Goal: Check status: Check status

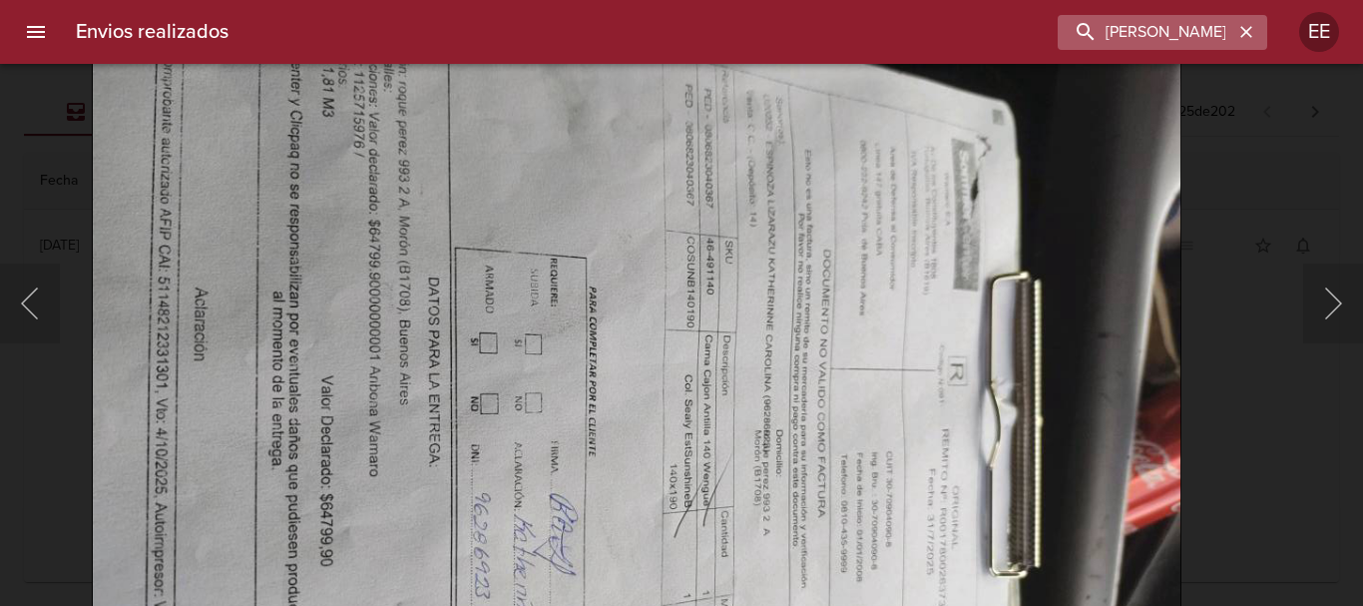
scroll to position [100, 0]
drag, startPoint x: 1252, startPoint y: 28, endPoint x: 1177, endPoint y: 28, distance: 75.8
click at [1249, 28] on icon "button" at bounding box center [1246, 32] width 20 height 20
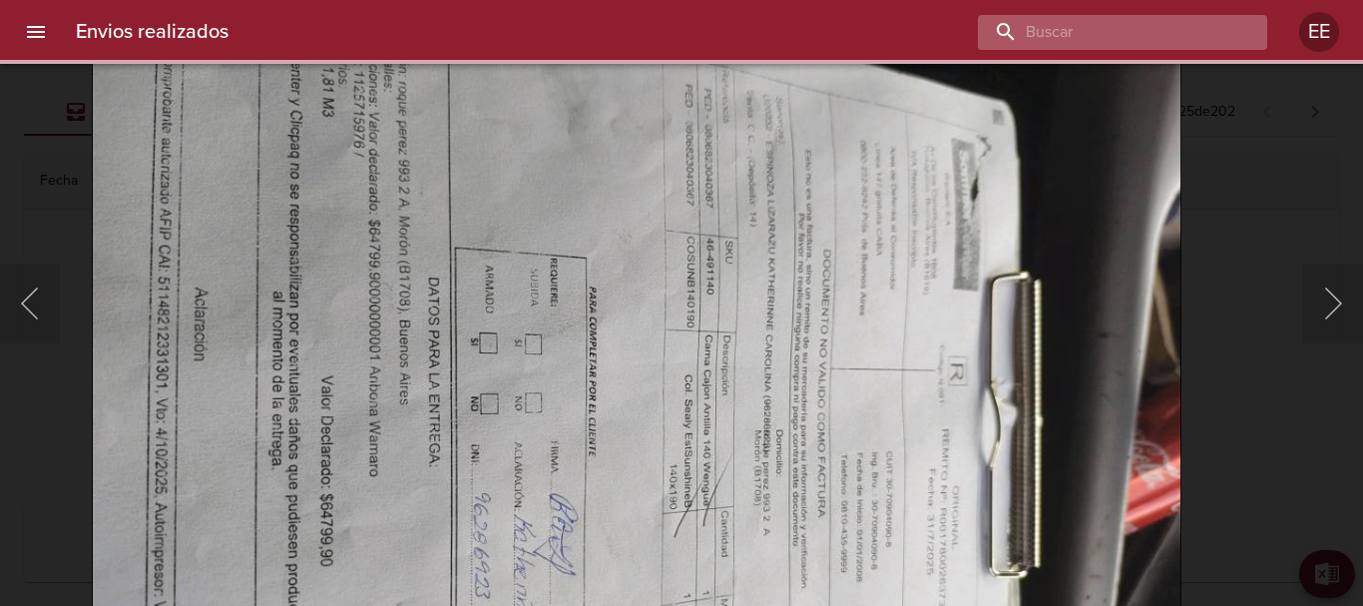
click at [1177, 28] on input "buscar" at bounding box center [1105, 32] width 255 height 35
paste input "[PERSON_NAME]"
type input "[PERSON_NAME]"
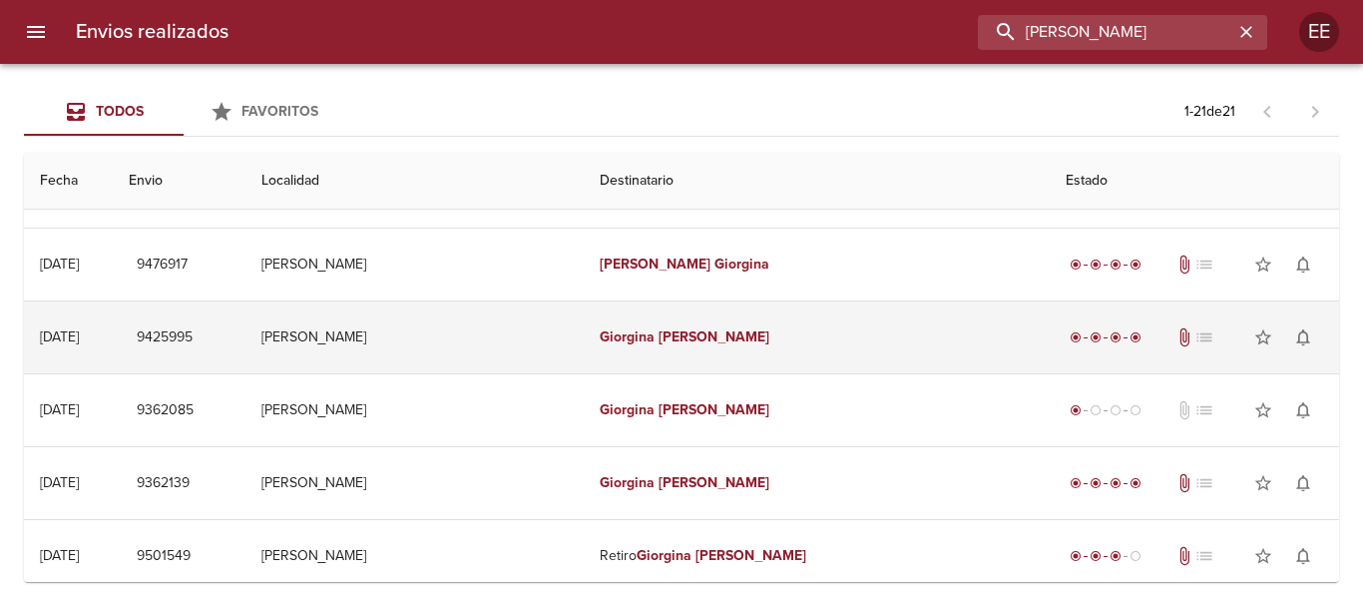
scroll to position [299, 0]
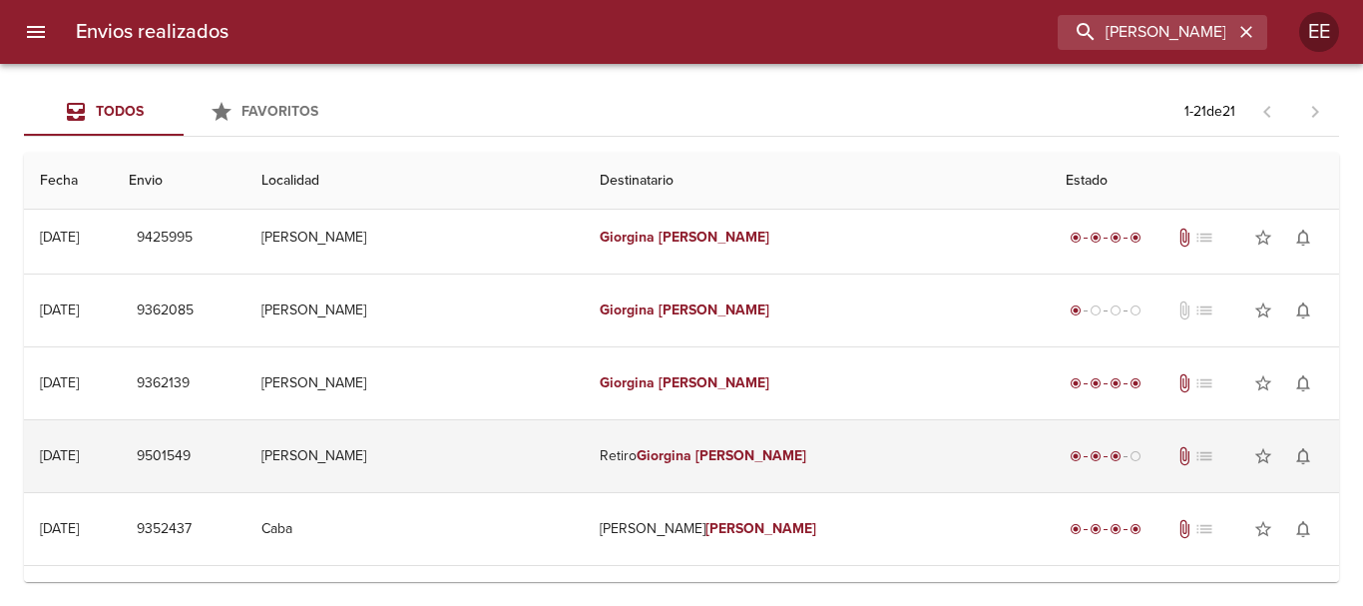
click at [684, 467] on td "Retiro [PERSON_NAME]" at bounding box center [816, 456] width 465 height 72
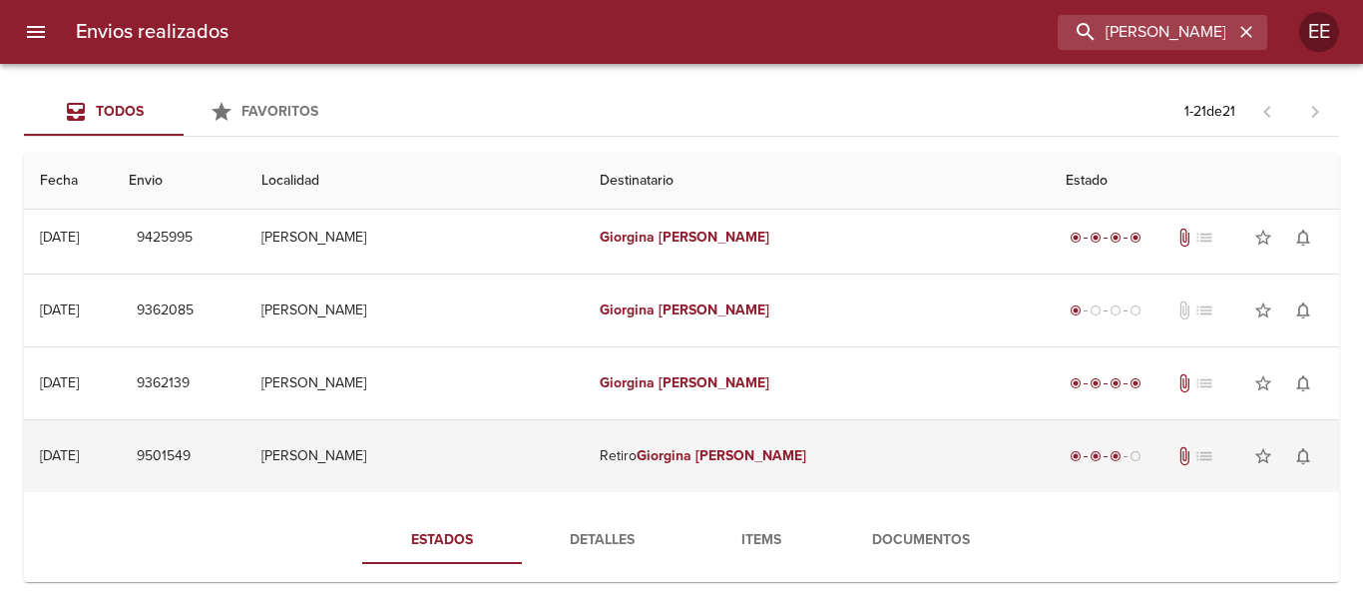
scroll to position [399, 0]
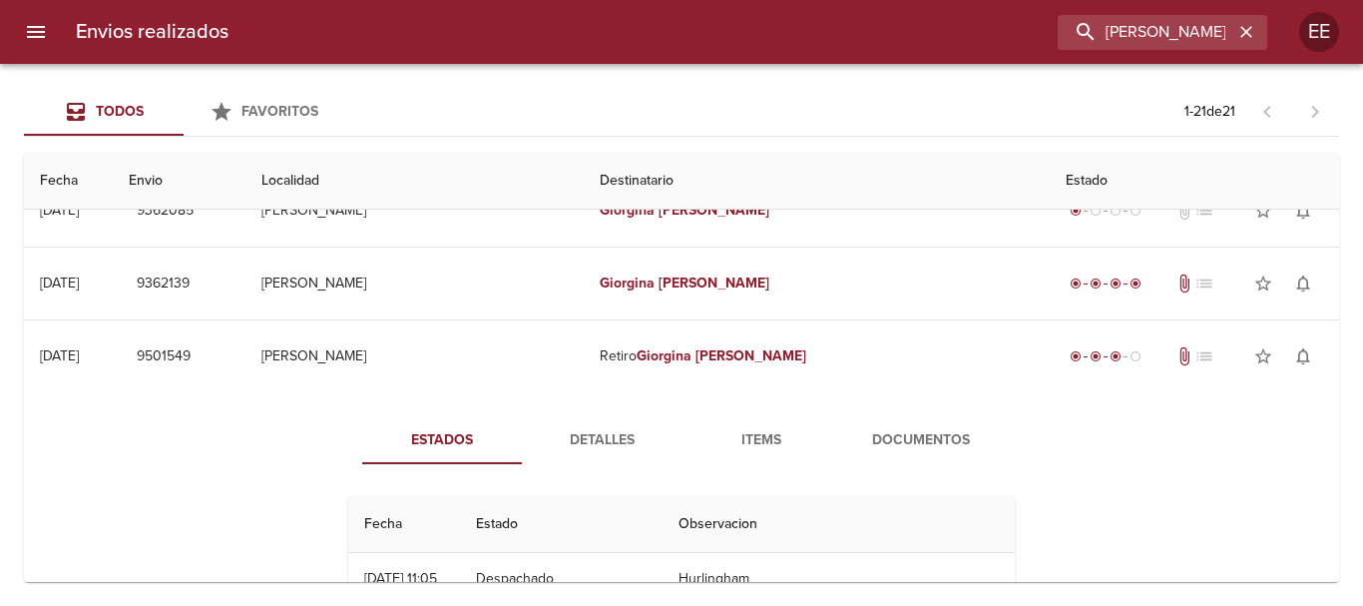
drag, startPoint x: 626, startPoint y: 433, endPoint x: 799, endPoint y: 451, distance: 174.6
click at [625, 432] on span "Detalles" at bounding box center [602, 440] width 136 height 25
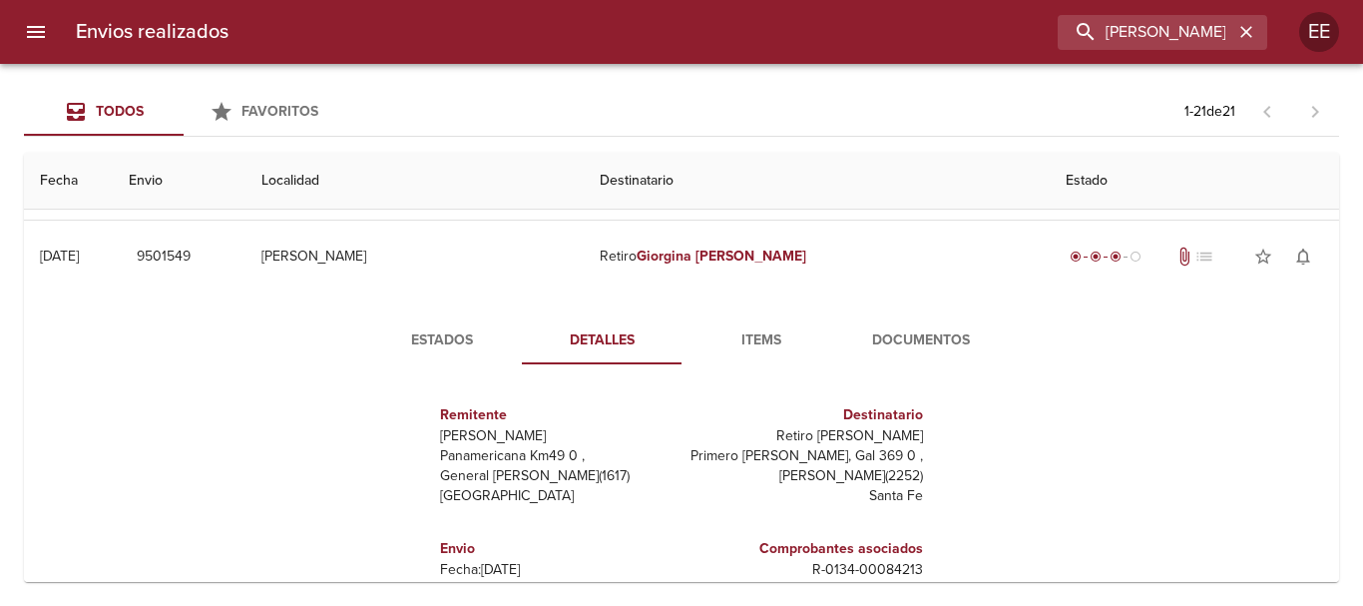
scroll to position [599, 0]
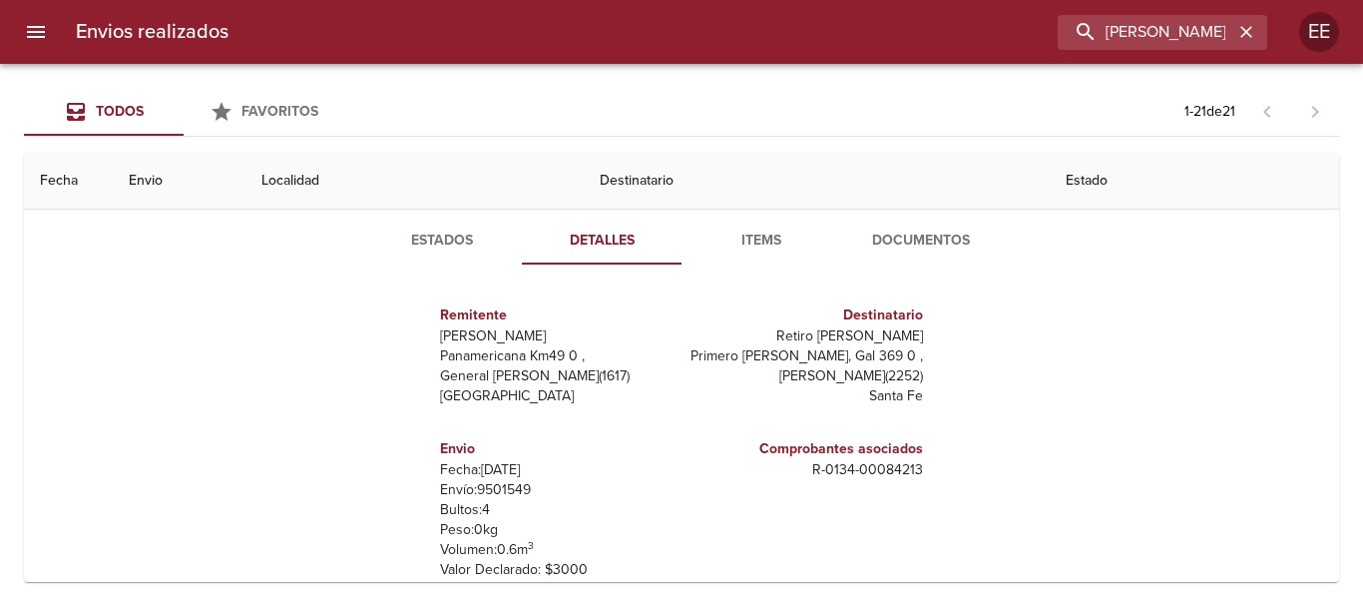
click at [751, 241] on span "Items" at bounding box center [762, 241] width 136 height 25
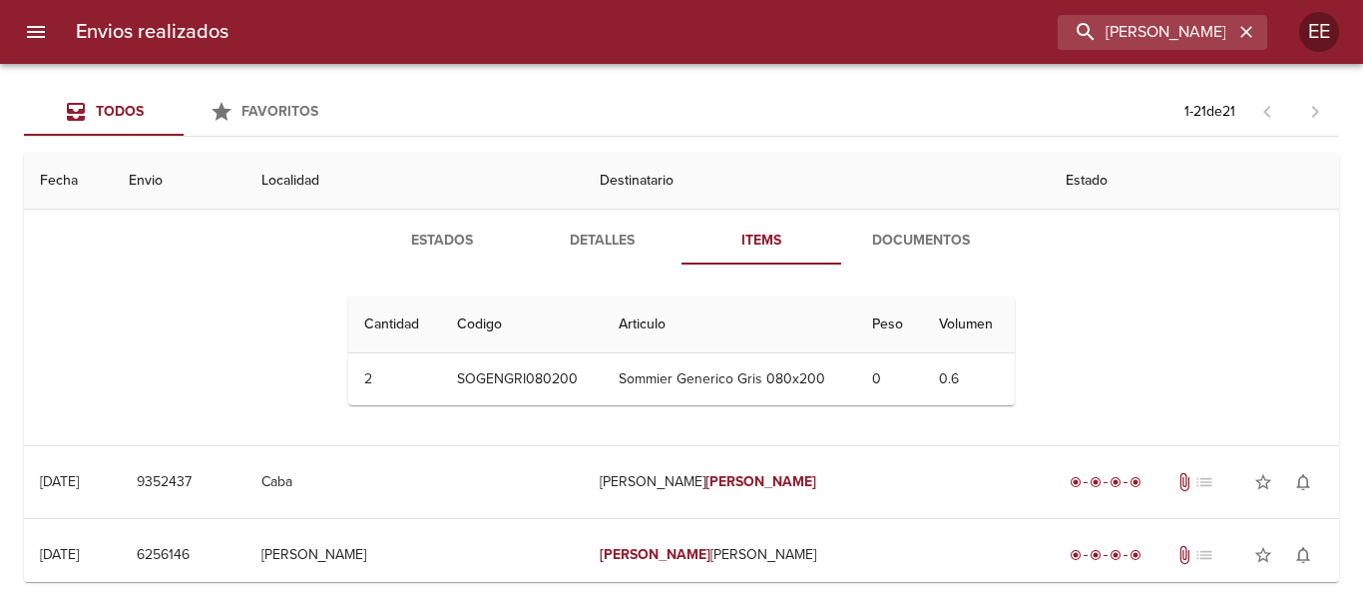
click at [887, 241] on span "Documentos" at bounding box center [921, 241] width 136 height 25
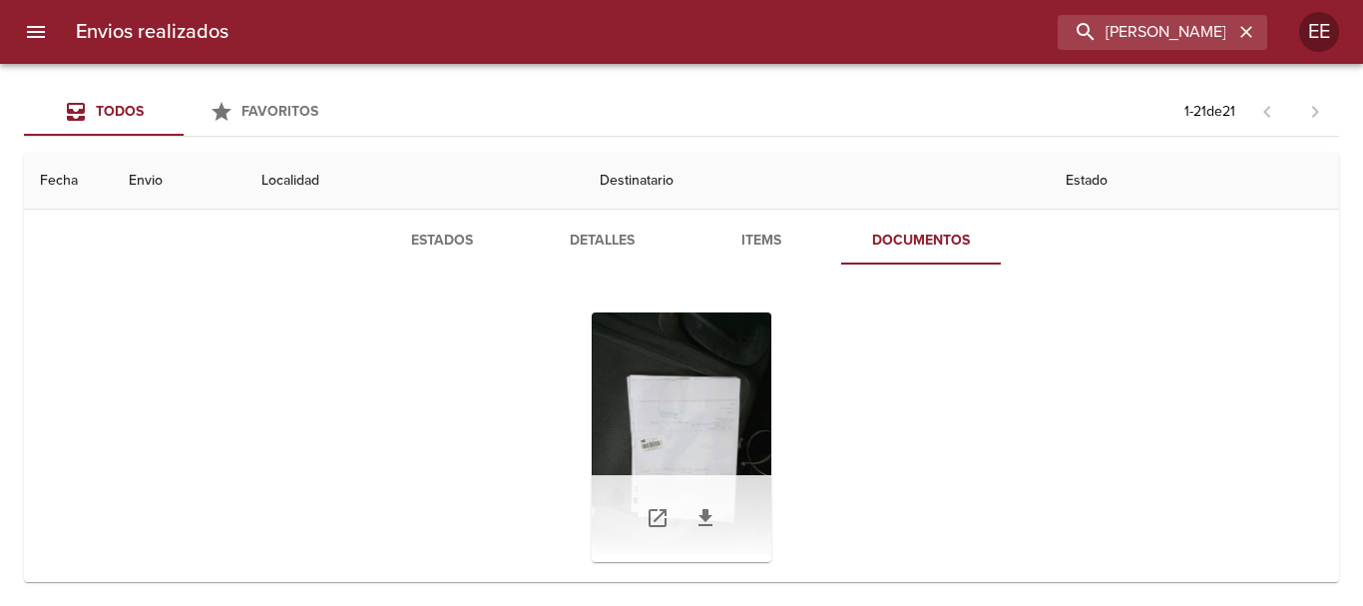
click at [708, 481] on div "Tabla de envíos del cliente" at bounding box center [682, 436] width 180 height 249
click at [694, 377] on div "Tabla de envíos del cliente" at bounding box center [682, 436] width 180 height 249
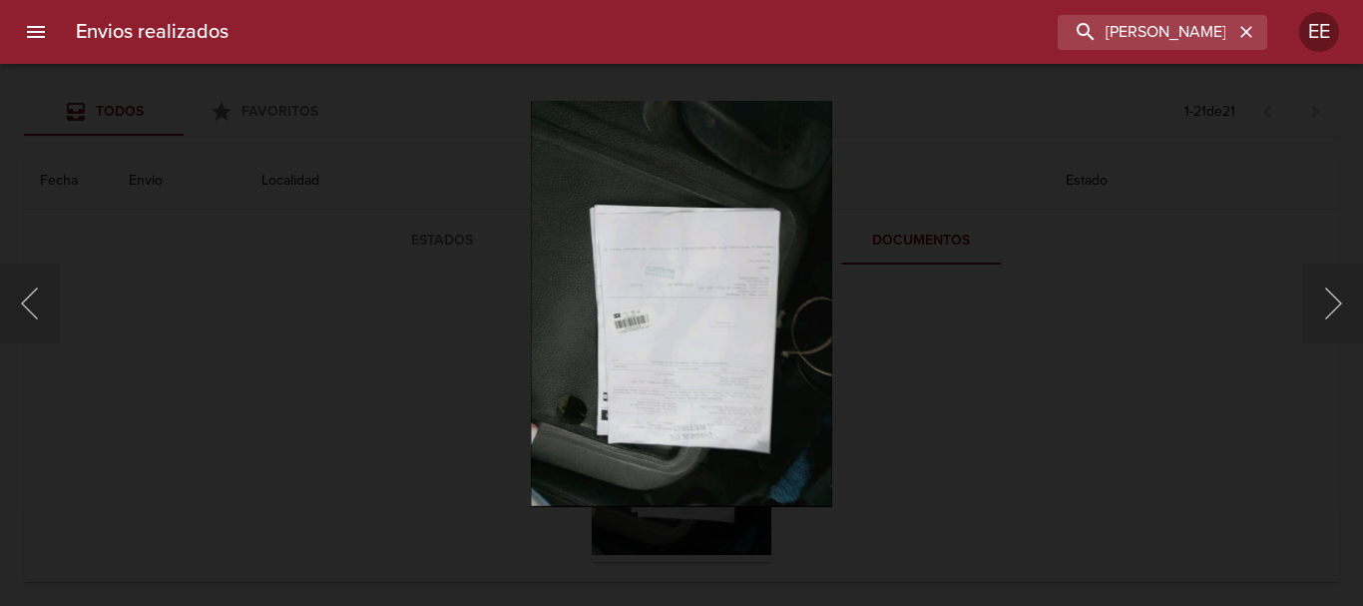
click at [714, 410] on img "Lightbox" at bounding box center [681, 303] width 301 height 406
click at [713, 409] on img "Lightbox" at bounding box center [681, 303] width 301 height 406
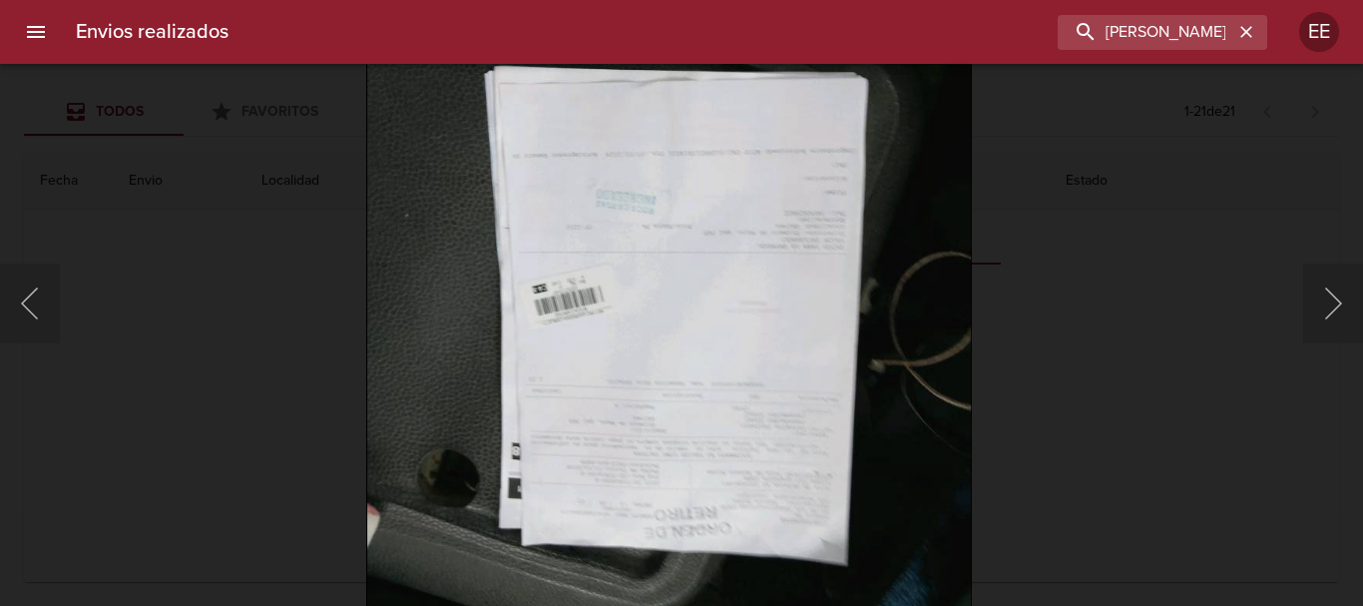
click at [676, 286] on img "Lightbox" at bounding box center [669, 263] width 606 height 816
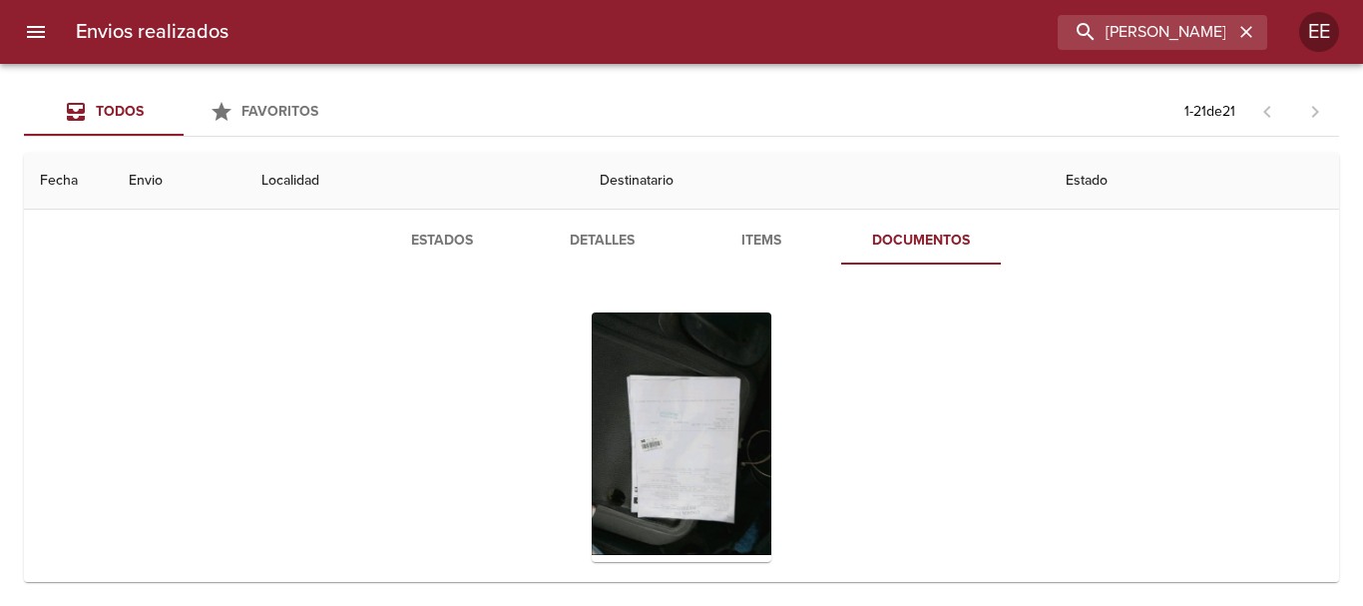
scroll to position [499, 0]
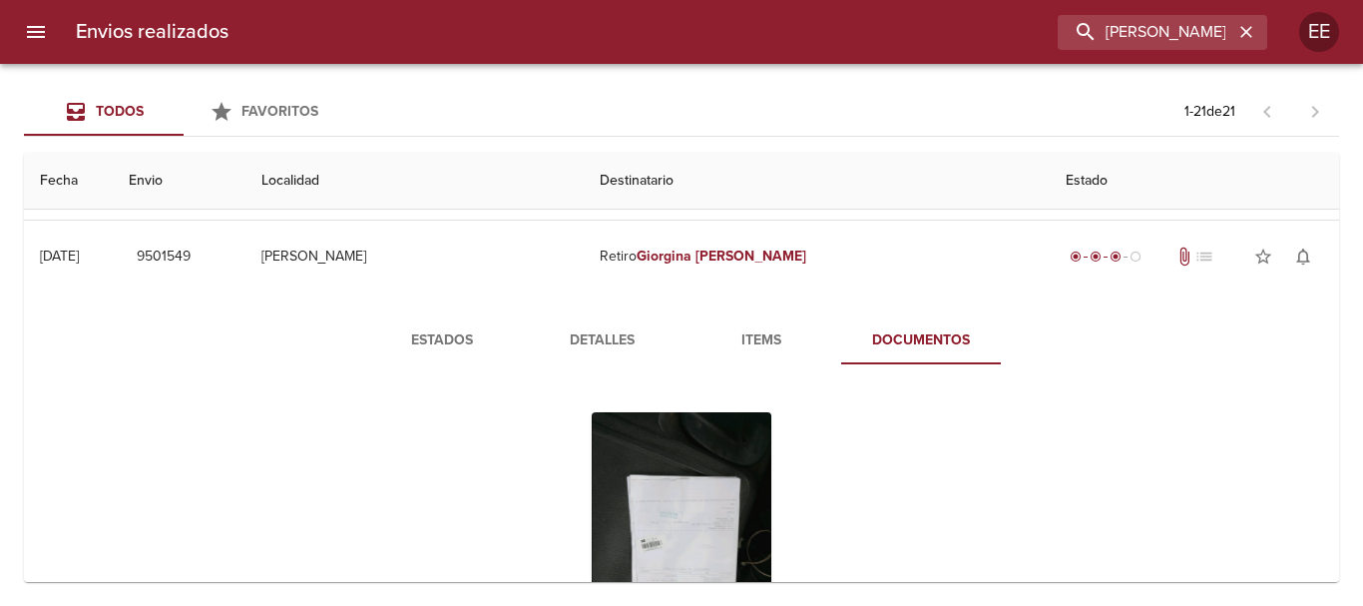
click at [615, 345] on span "Detalles" at bounding box center [602, 340] width 136 height 25
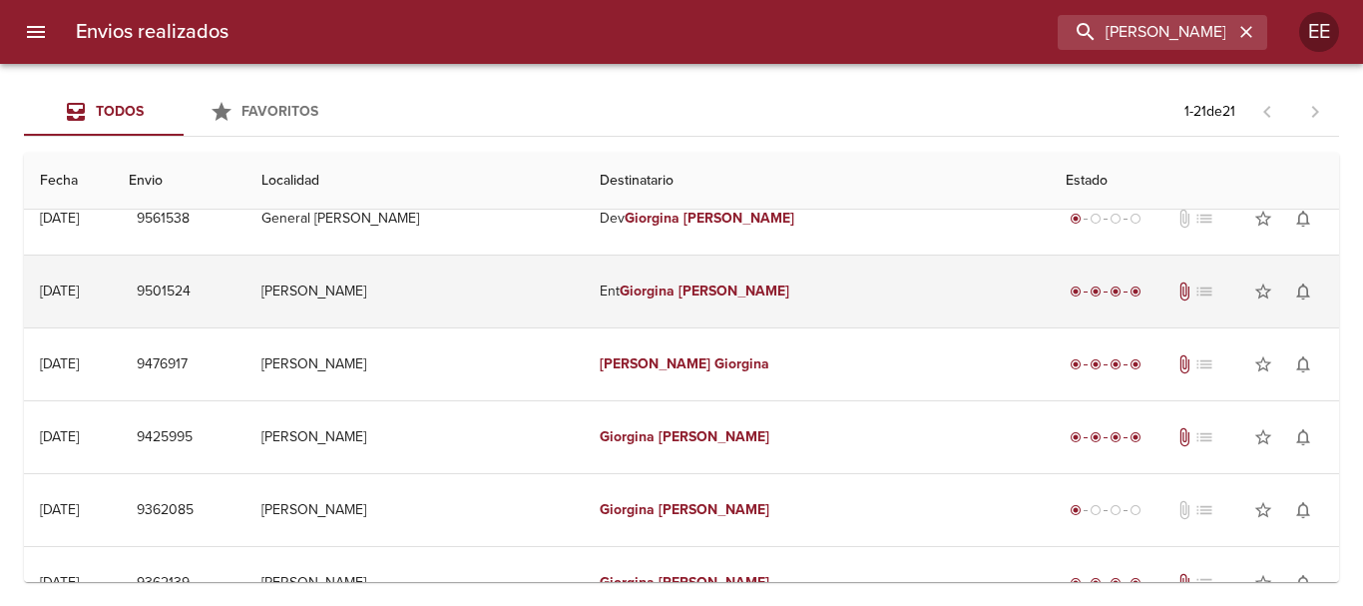
scroll to position [0, 0]
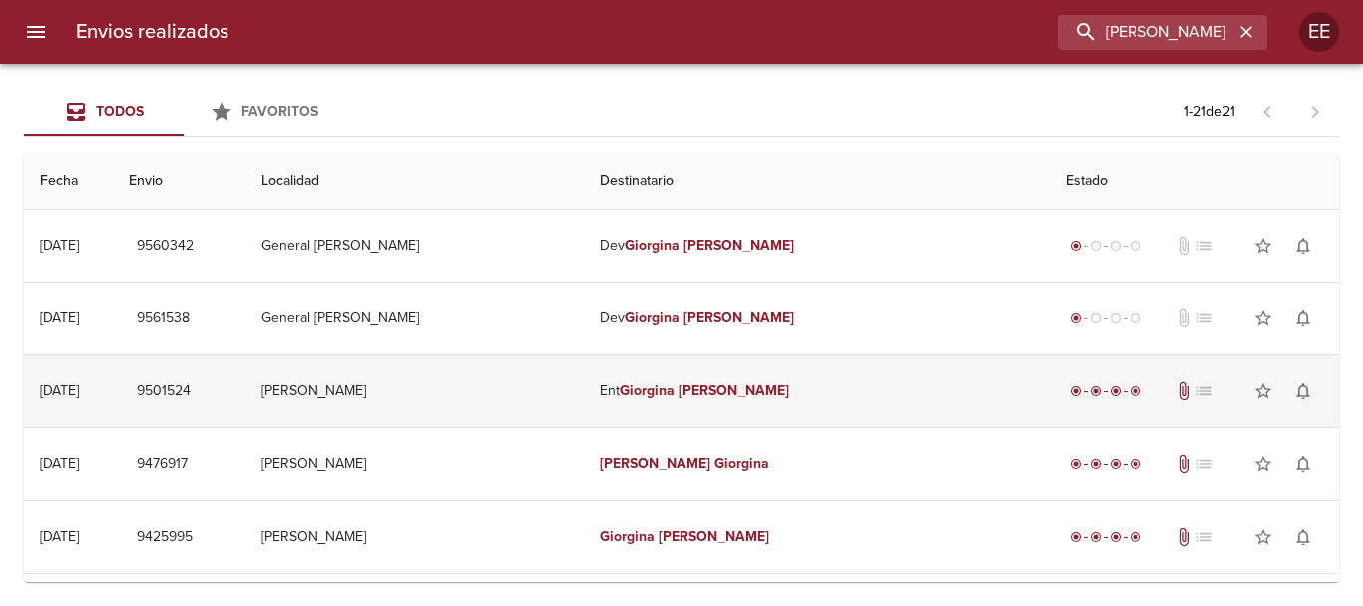
drag, startPoint x: 690, startPoint y: 387, endPoint x: 885, endPoint y: 402, distance: 196.2
click at [691, 388] on em "[PERSON_NAME]" at bounding box center [734, 390] width 111 height 17
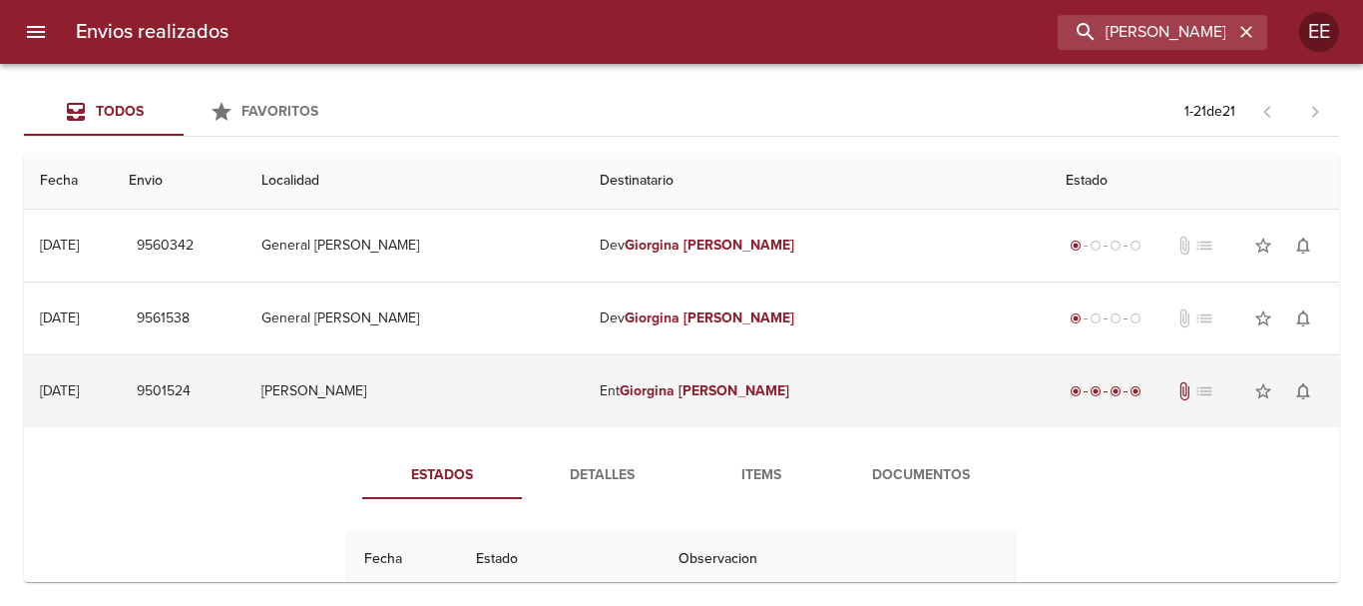
scroll to position [100, 0]
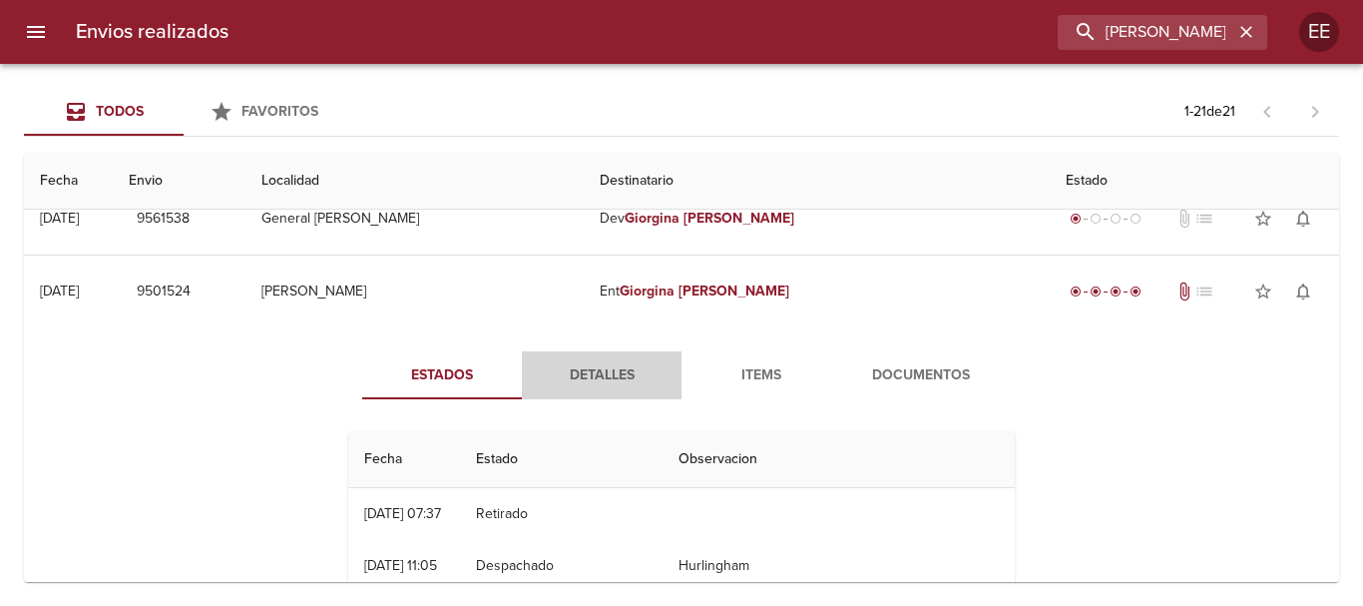
click at [599, 376] on span "Detalles" at bounding box center [602, 375] width 136 height 25
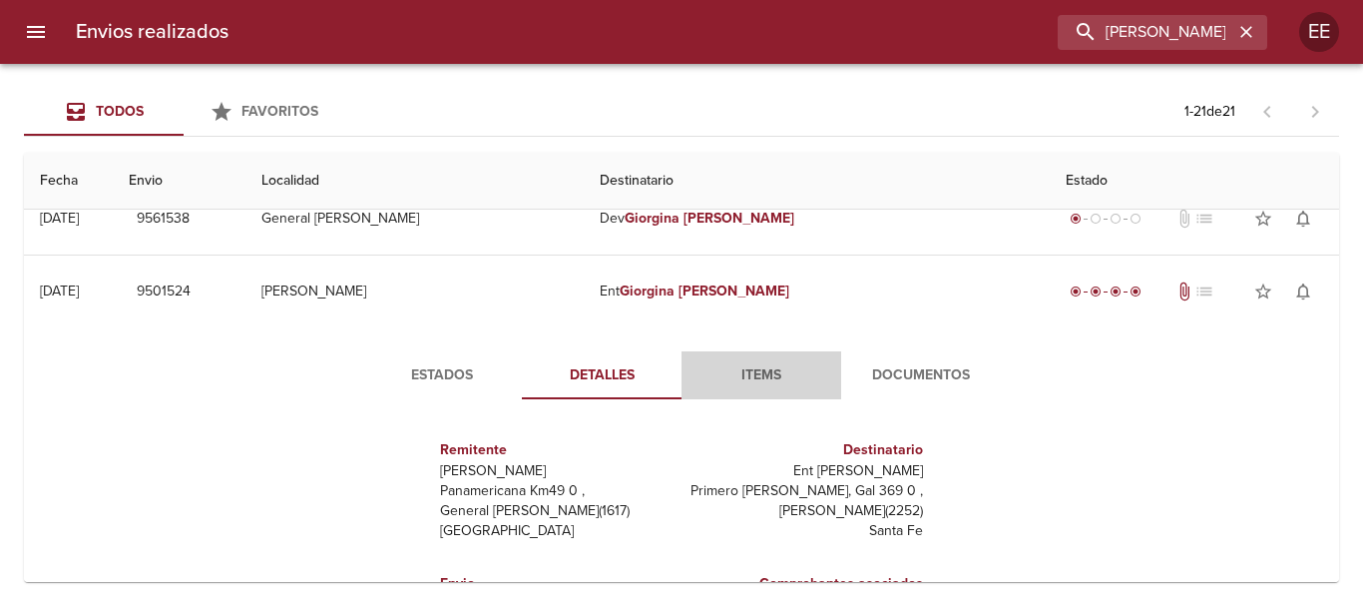
click at [763, 391] on button "Items" at bounding box center [762, 375] width 160 height 48
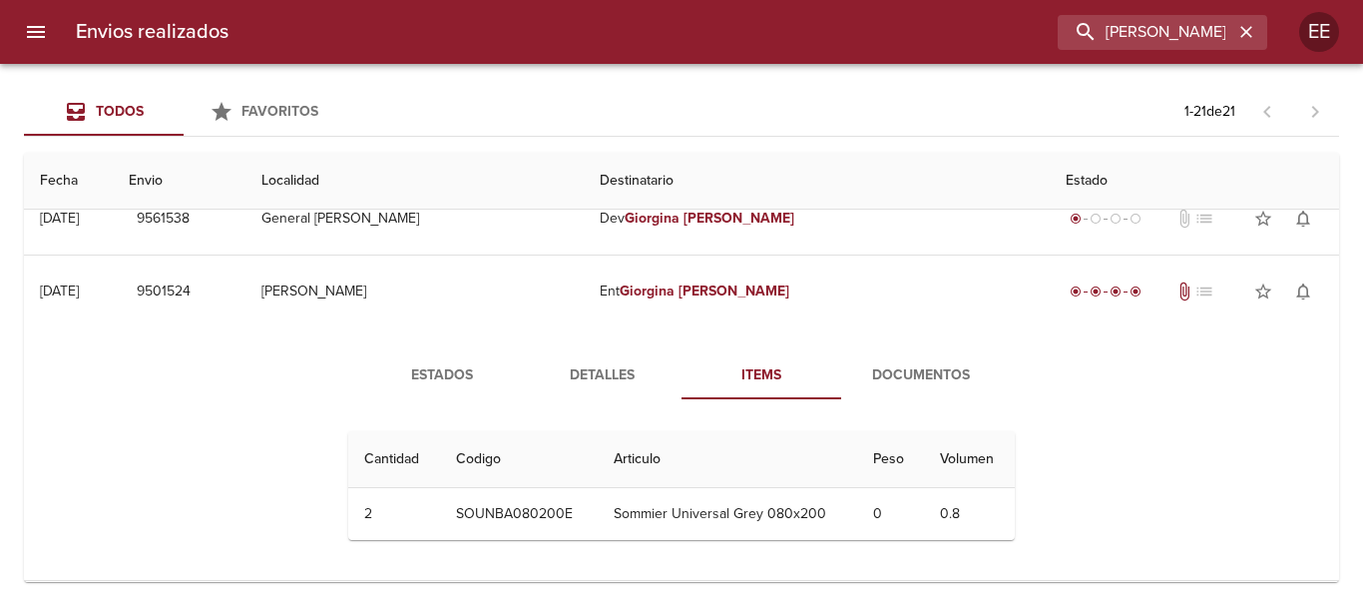
scroll to position [200, 0]
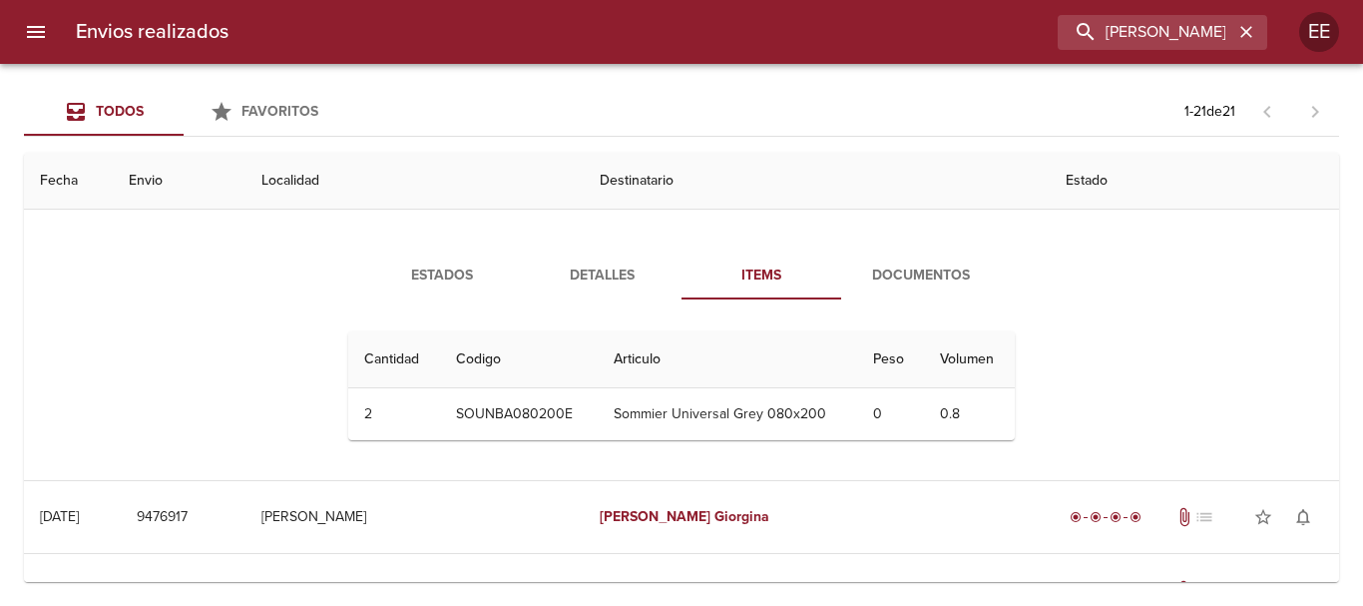
drag, startPoint x: 903, startPoint y: 282, endPoint x: 899, endPoint y: 328, distance: 46.1
click at [903, 283] on span "Documentos" at bounding box center [921, 275] width 136 height 25
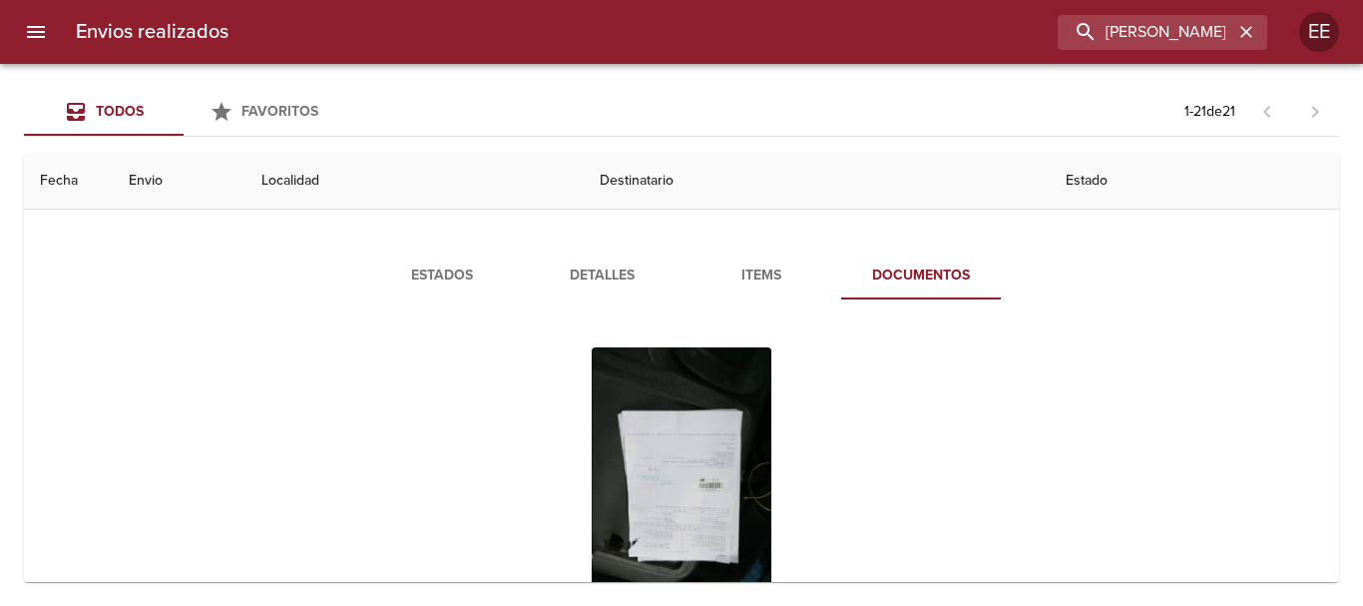
scroll to position [299, 0]
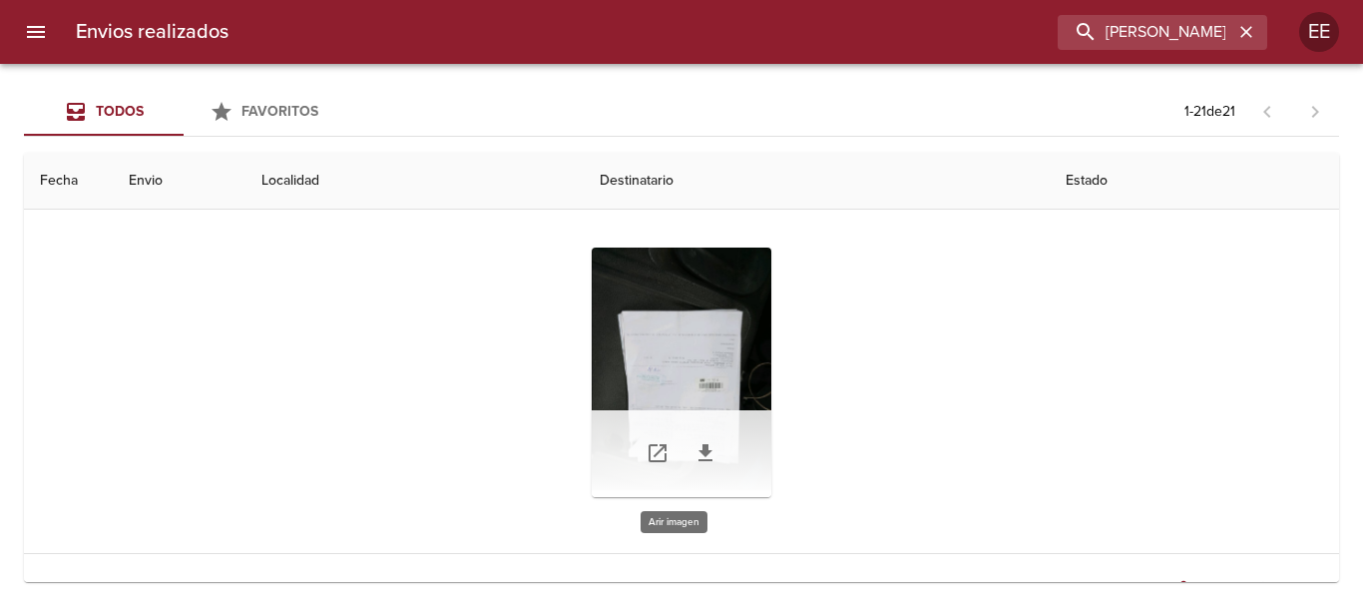
click at [684, 405] on div "Tabla de envíos del cliente" at bounding box center [682, 371] width 180 height 249
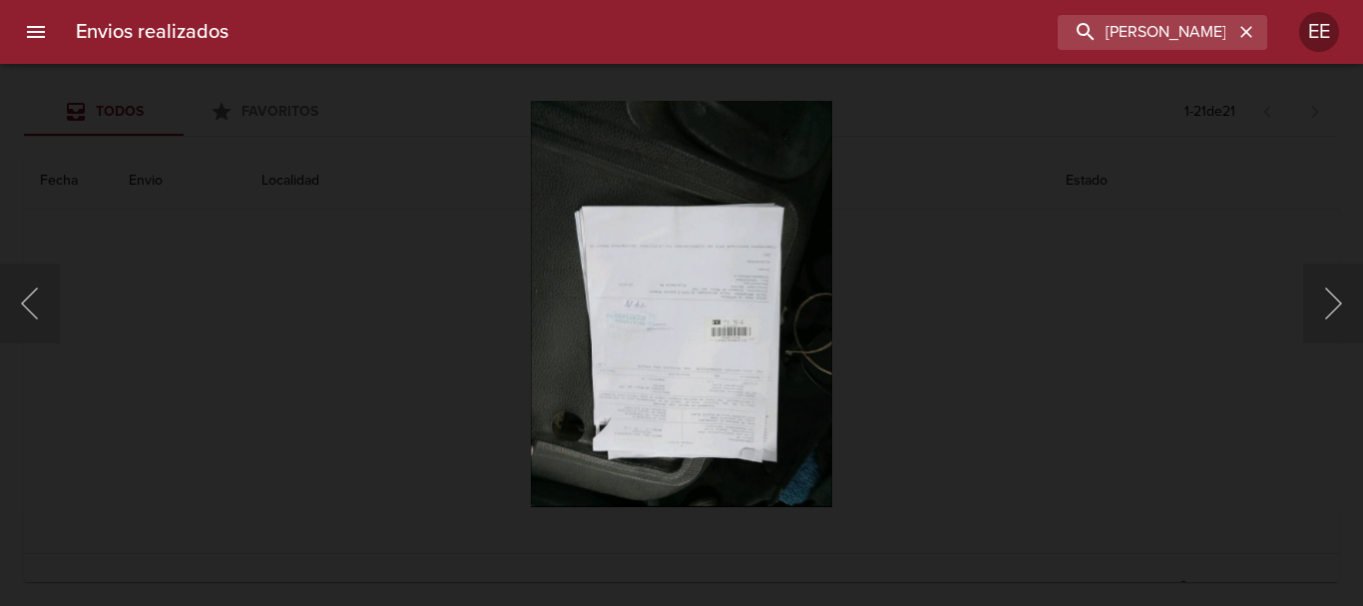
click at [704, 350] on img "Lightbox" at bounding box center [681, 303] width 301 height 406
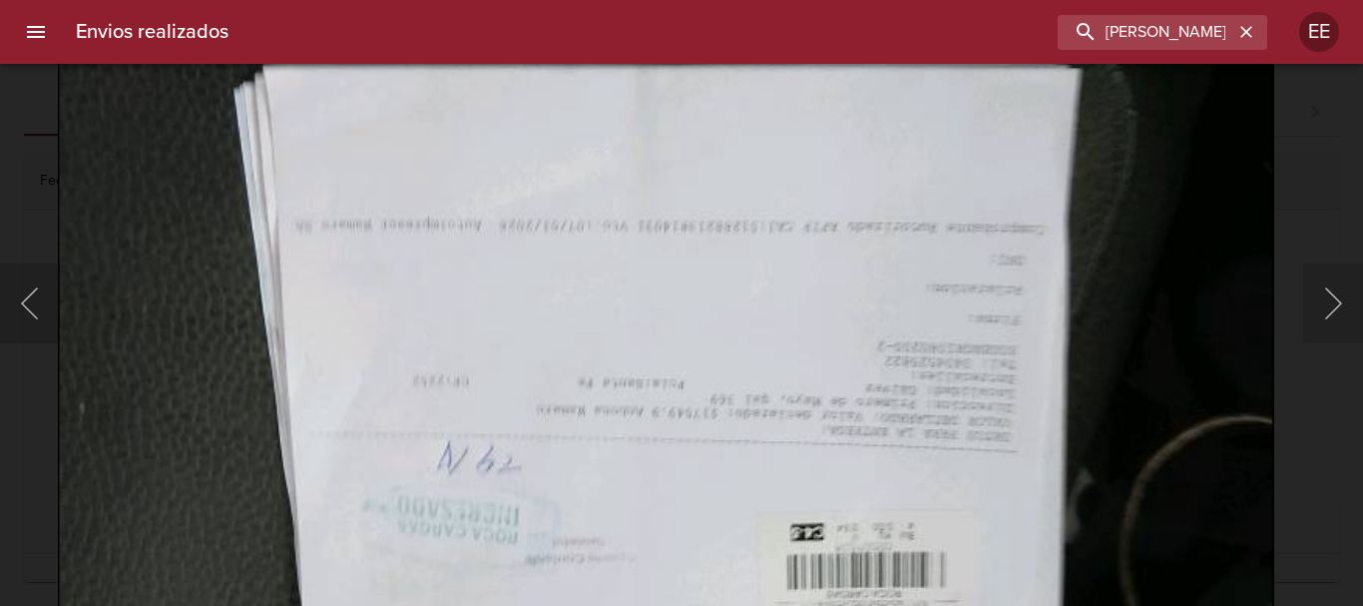
click at [695, 499] on img "Lightbox" at bounding box center [666, 456] width 1216 height 1639
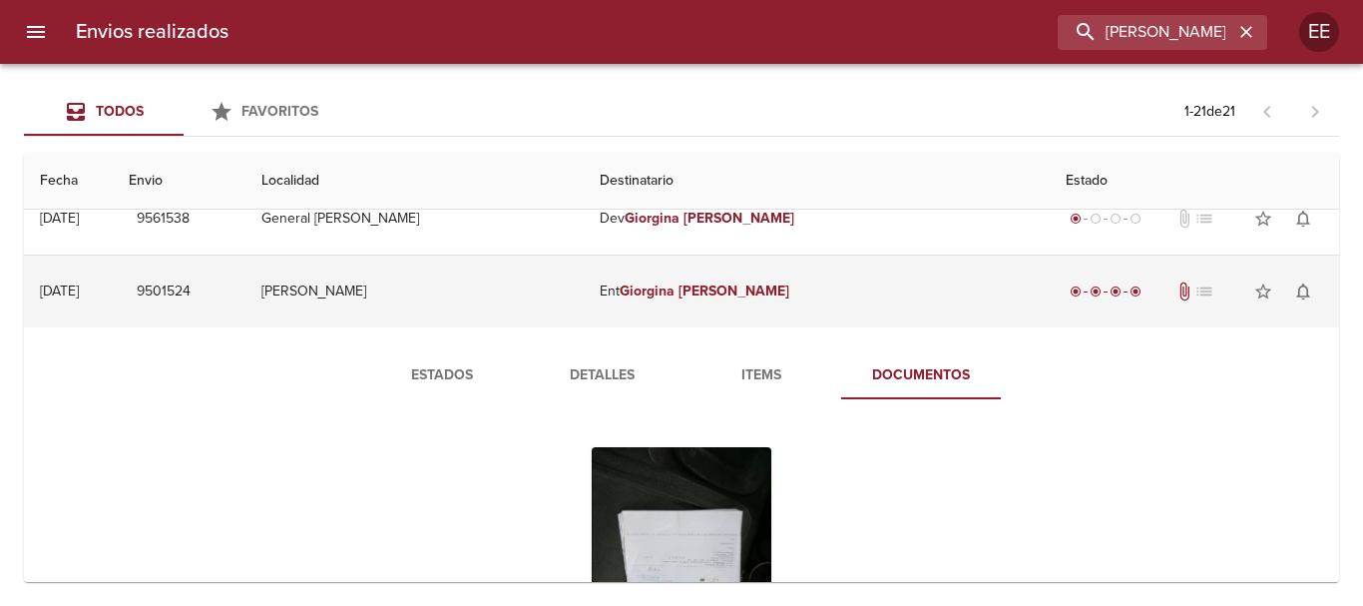
scroll to position [0, 0]
